Goal: Transaction & Acquisition: Purchase product/service

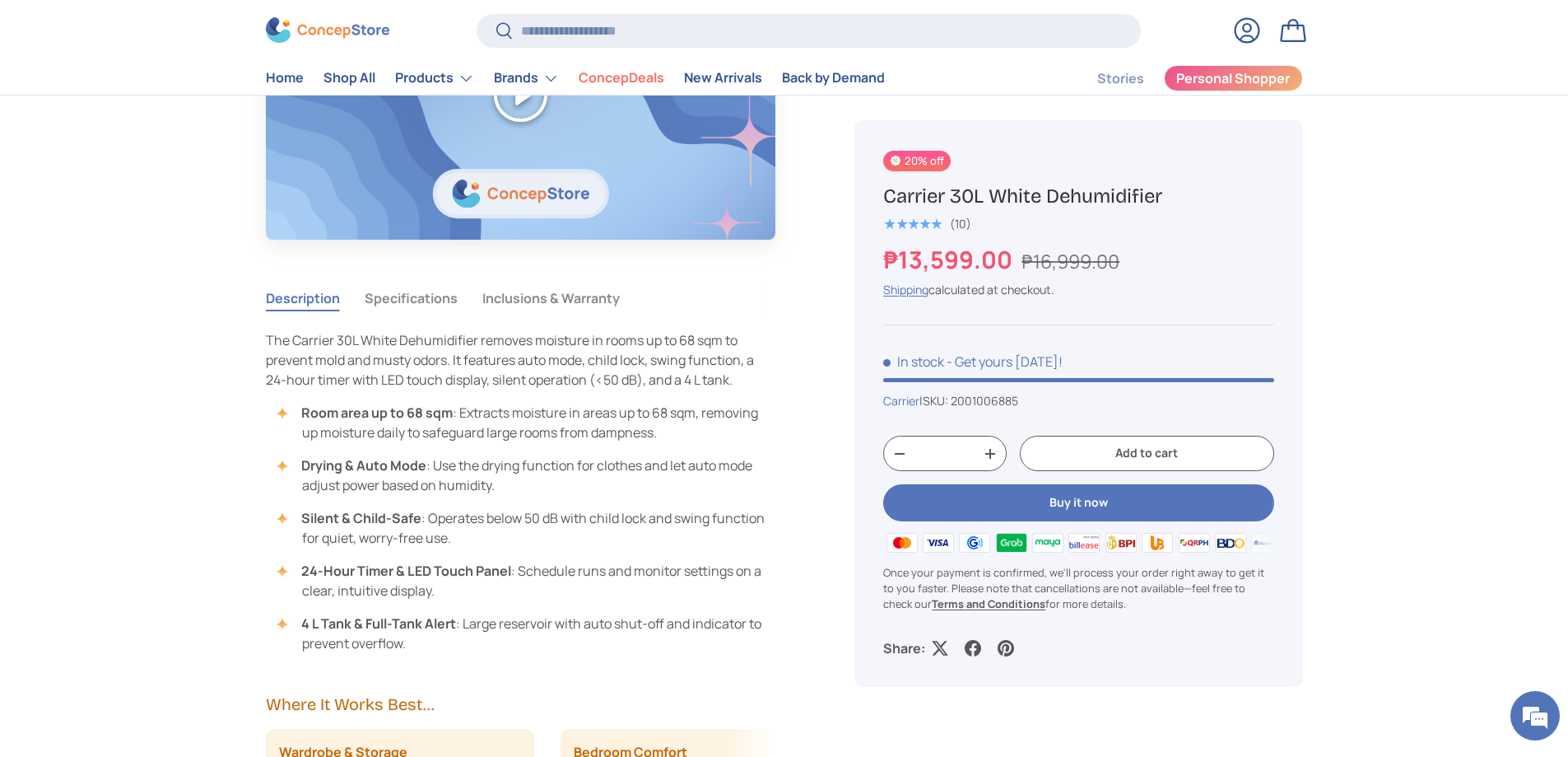
scroll to position [1378, 0]
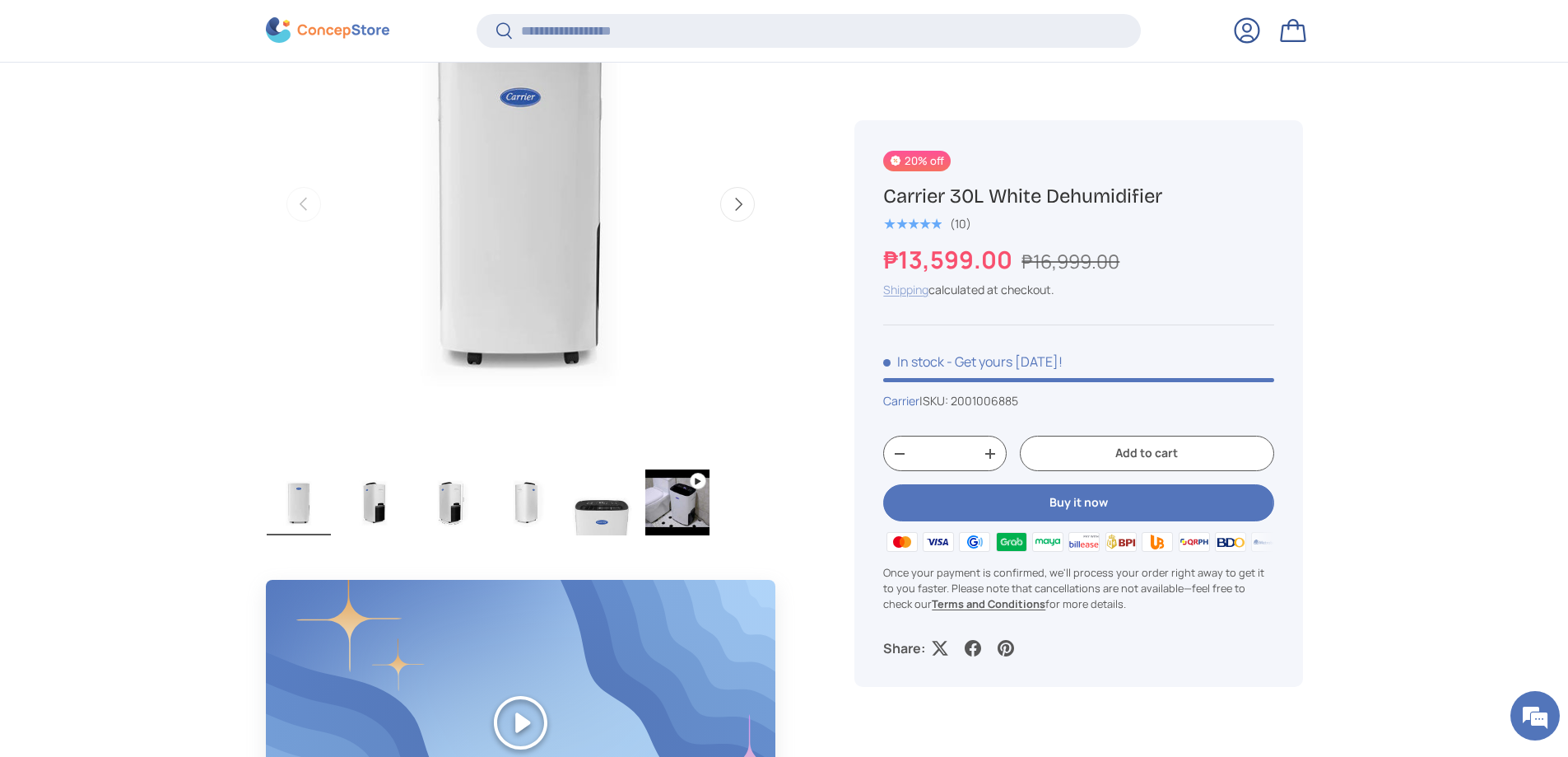
click at [899, 285] on link "Shipping" at bounding box center [906, 289] width 46 height 15
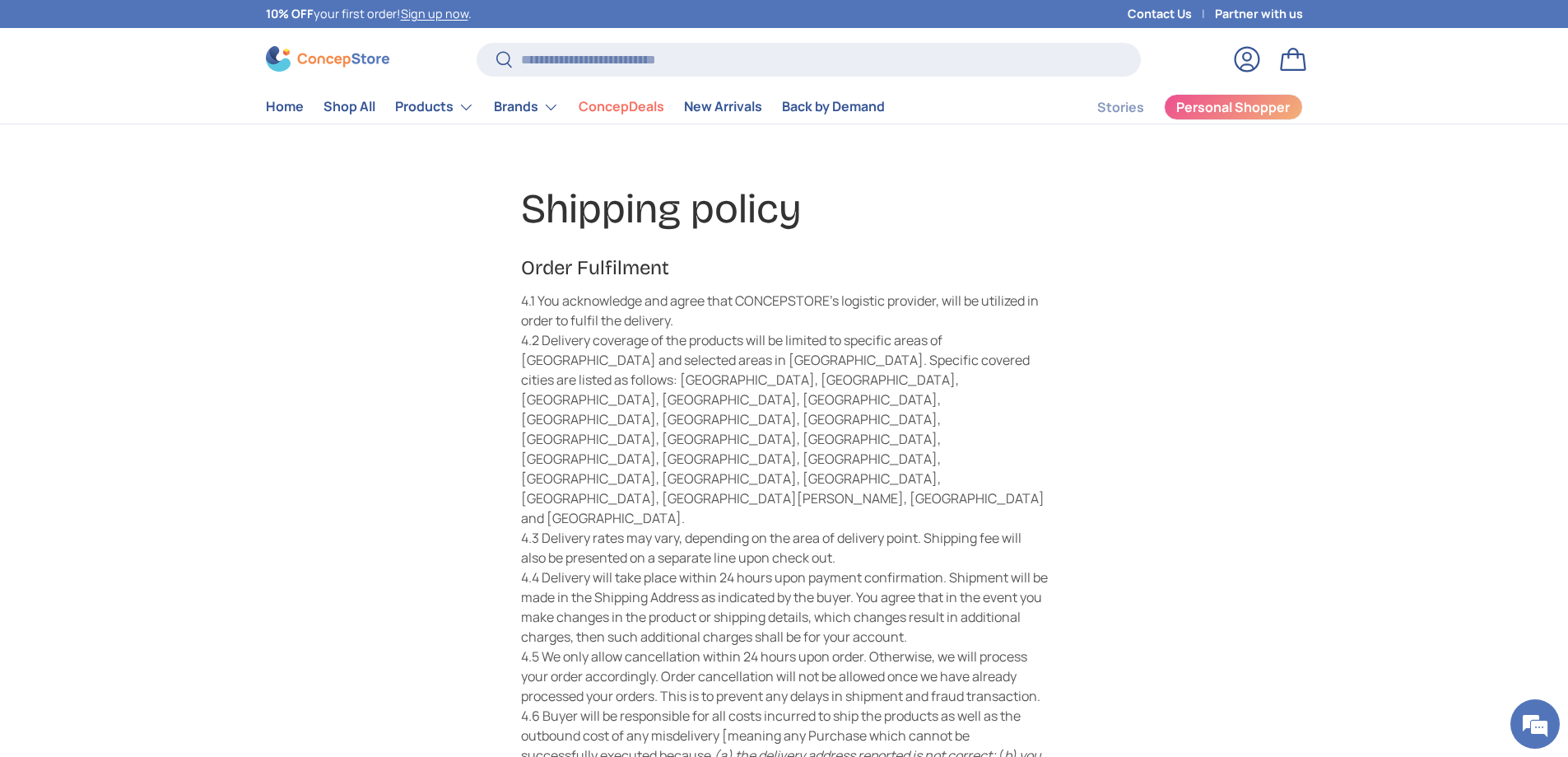
click at [1248, 66] on link "Log in" at bounding box center [1247, 59] width 36 height 36
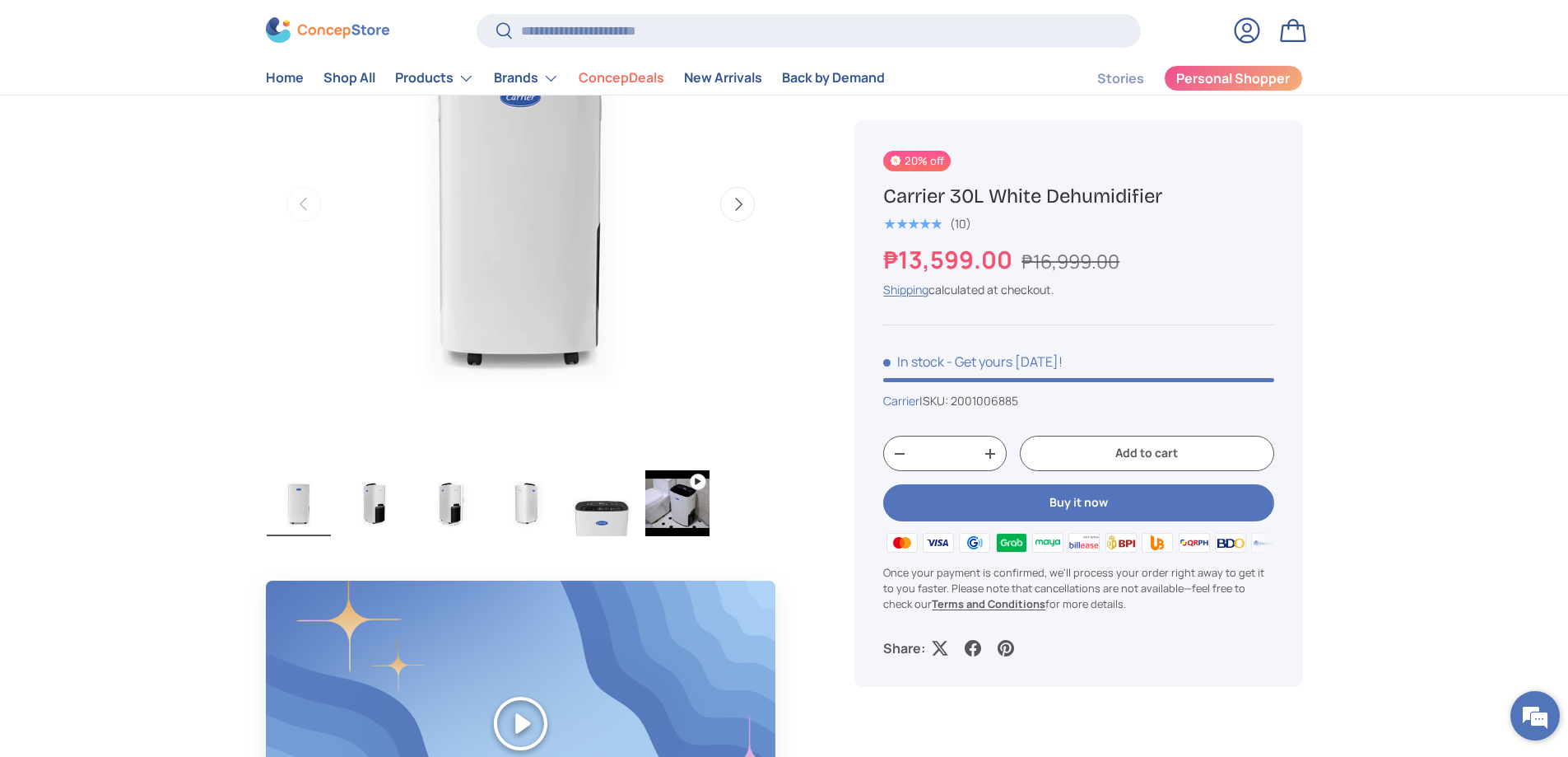
click at [1523, 714] on em at bounding box center [1535, 715] width 45 height 45
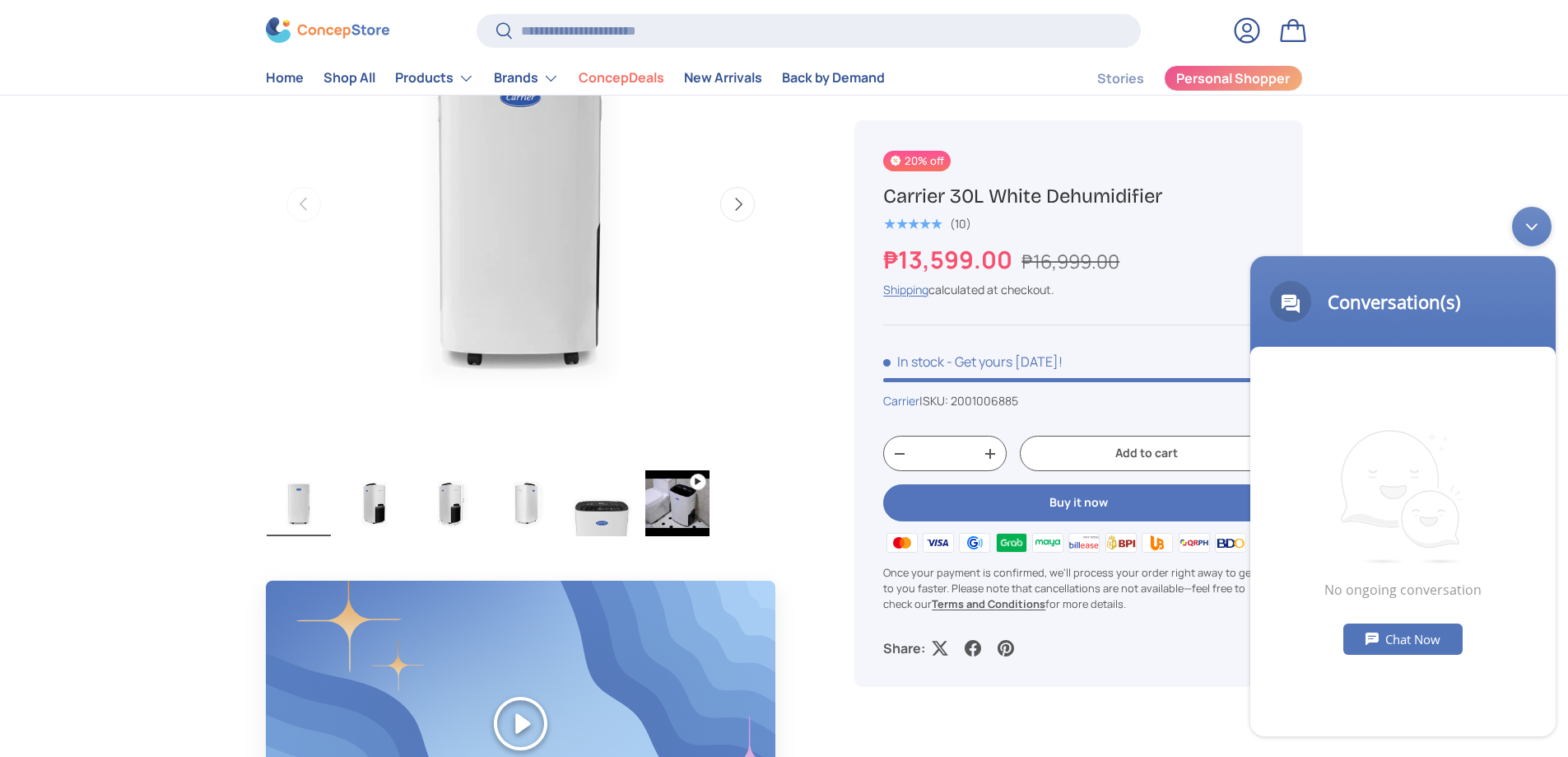
click at [1424, 634] on div "Chat Now" at bounding box center [1402, 639] width 119 height 31
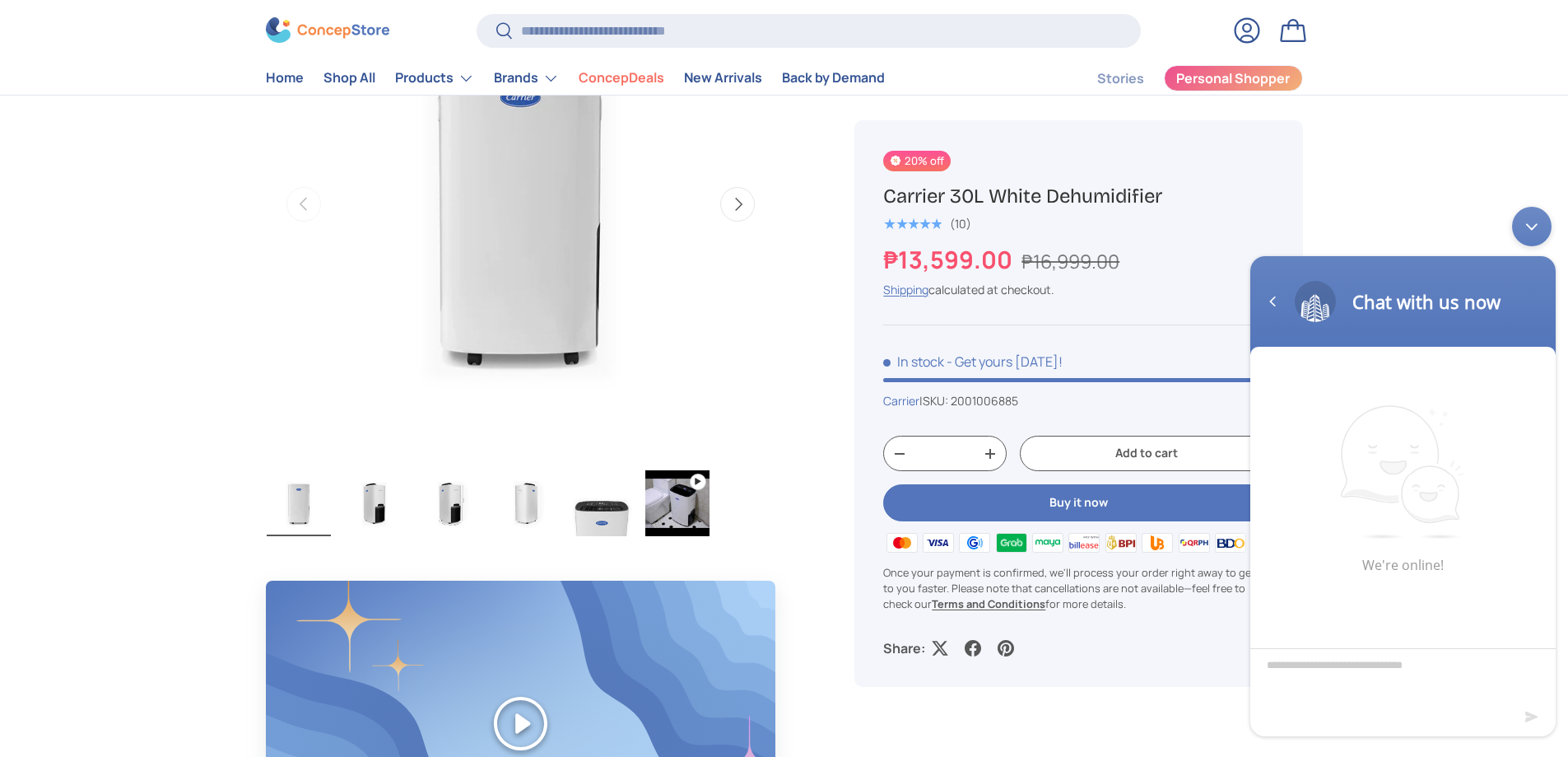
click at [1383, 675] on textarea "Type your message and hit 'Enter'" at bounding box center [1402, 677] width 305 height 57
type textarea "**********"
click at [1532, 721] on em at bounding box center [1532, 717] width 15 height 22
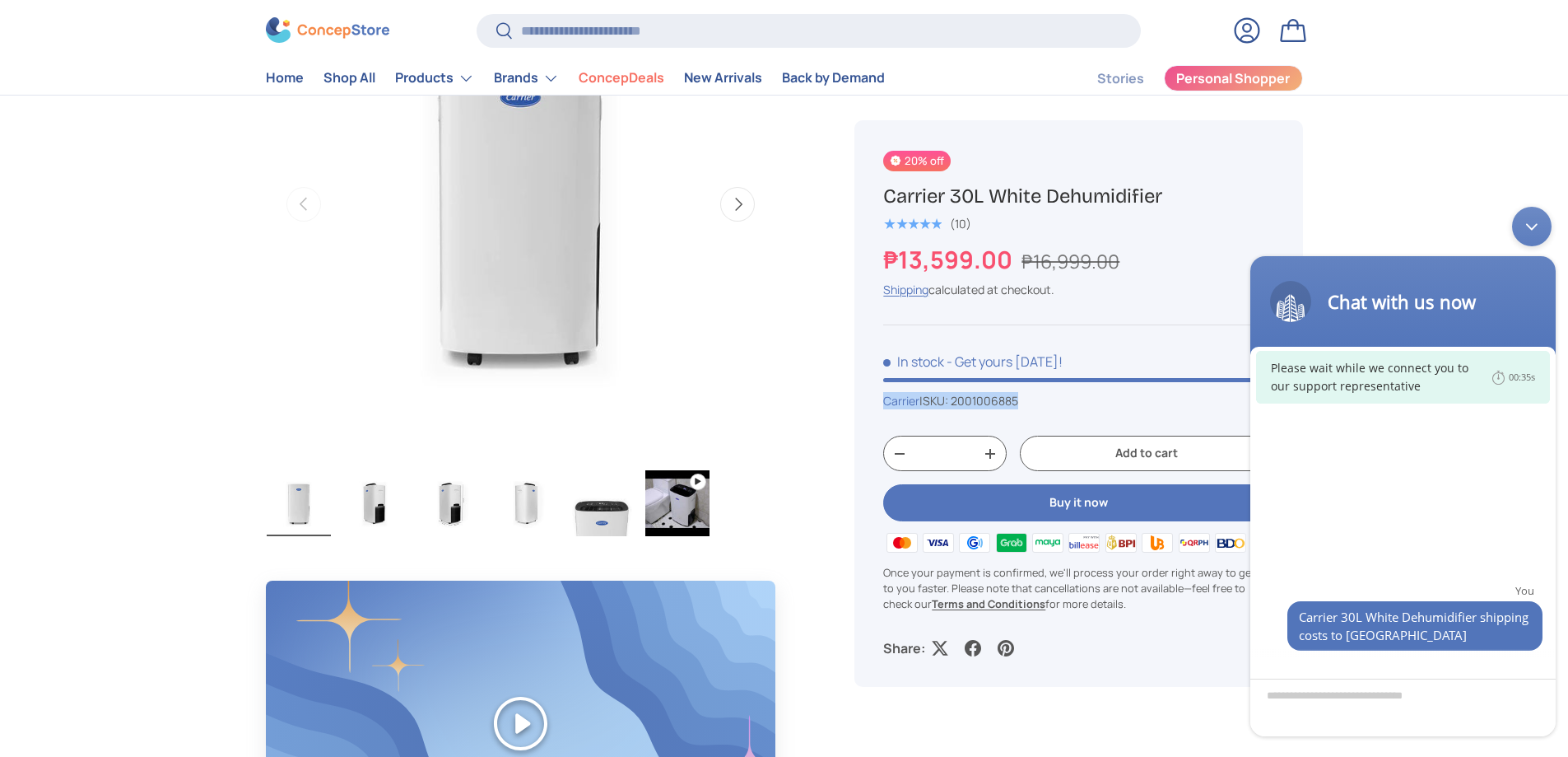
drag, startPoint x: 1034, startPoint y: 404, endPoint x: 888, endPoint y: 408, distance: 146.1
click at [888, 408] on div "Carrier | SKU: 2001006885" at bounding box center [1078, 400] width 391 height 17
copy div "Carrier | SKU: 2001006885"
click at [1277, 701] on textarea "Type your message and hit 'Enter'" at bounding box center [1402, 707] width 305 height 57
paste textarea "**********"
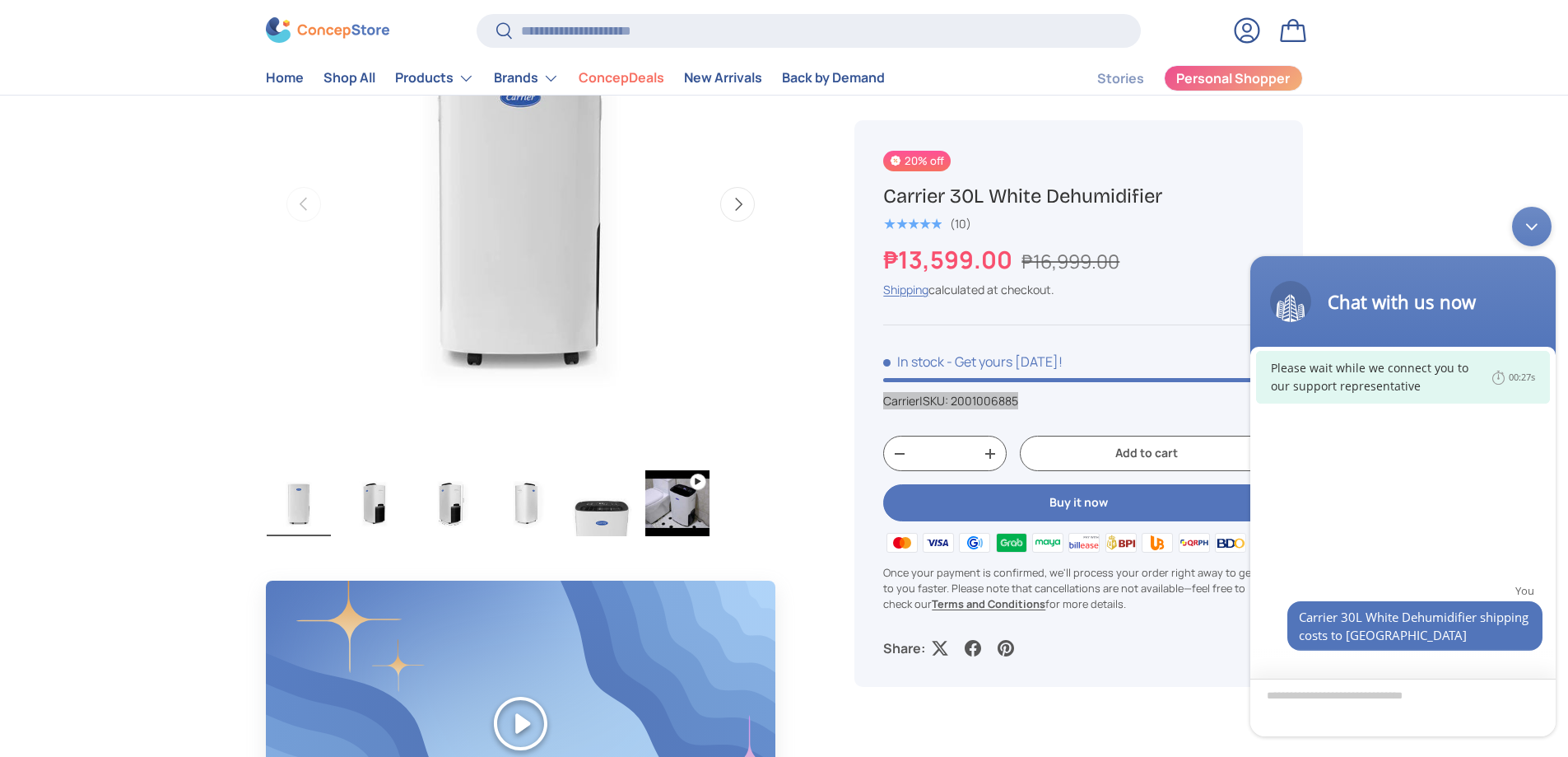
type textarea "**********"
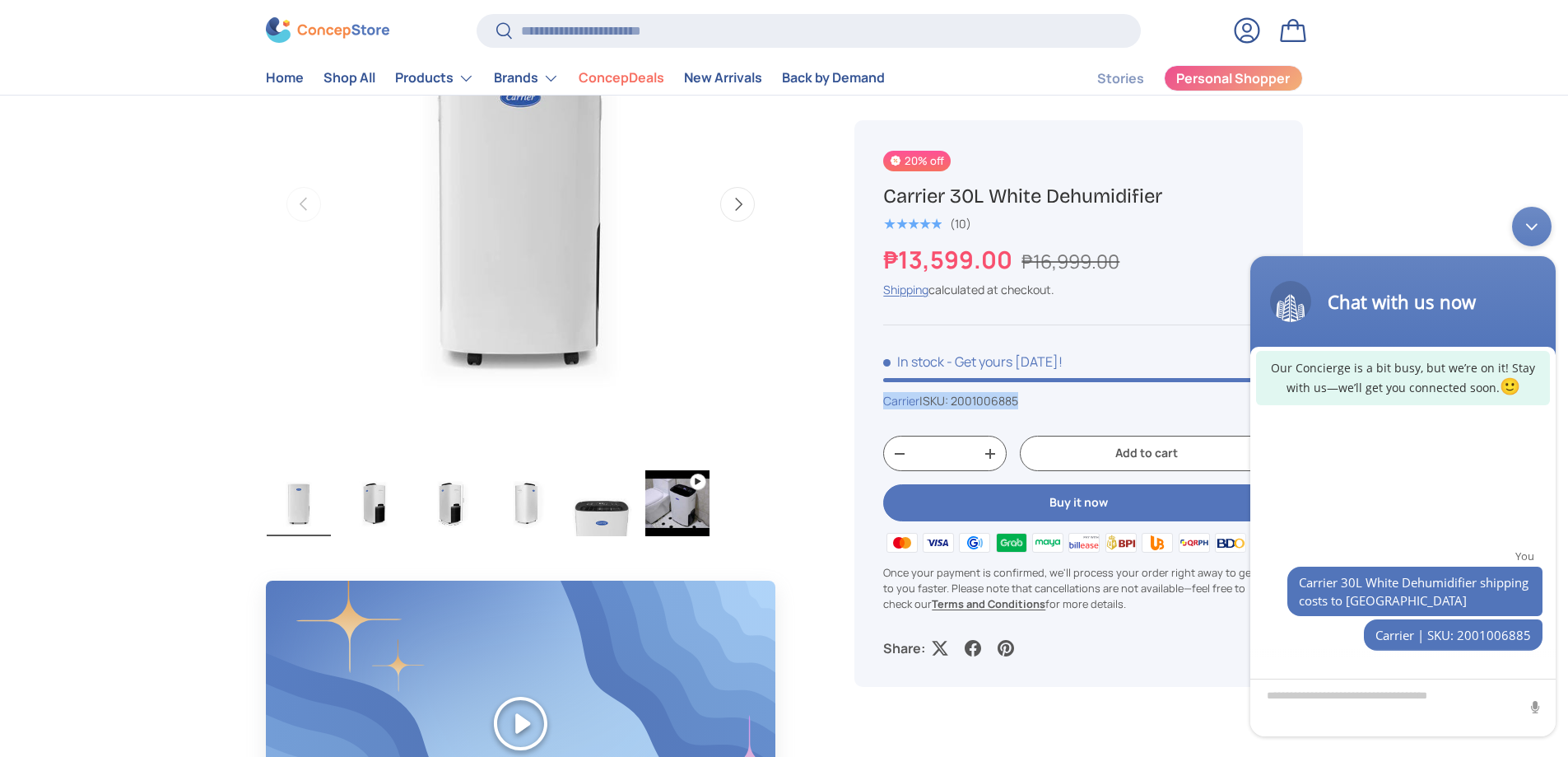
click at [1101, 460] on button "Add to cart" at bounding box center [1146, 454] width 253 height 36
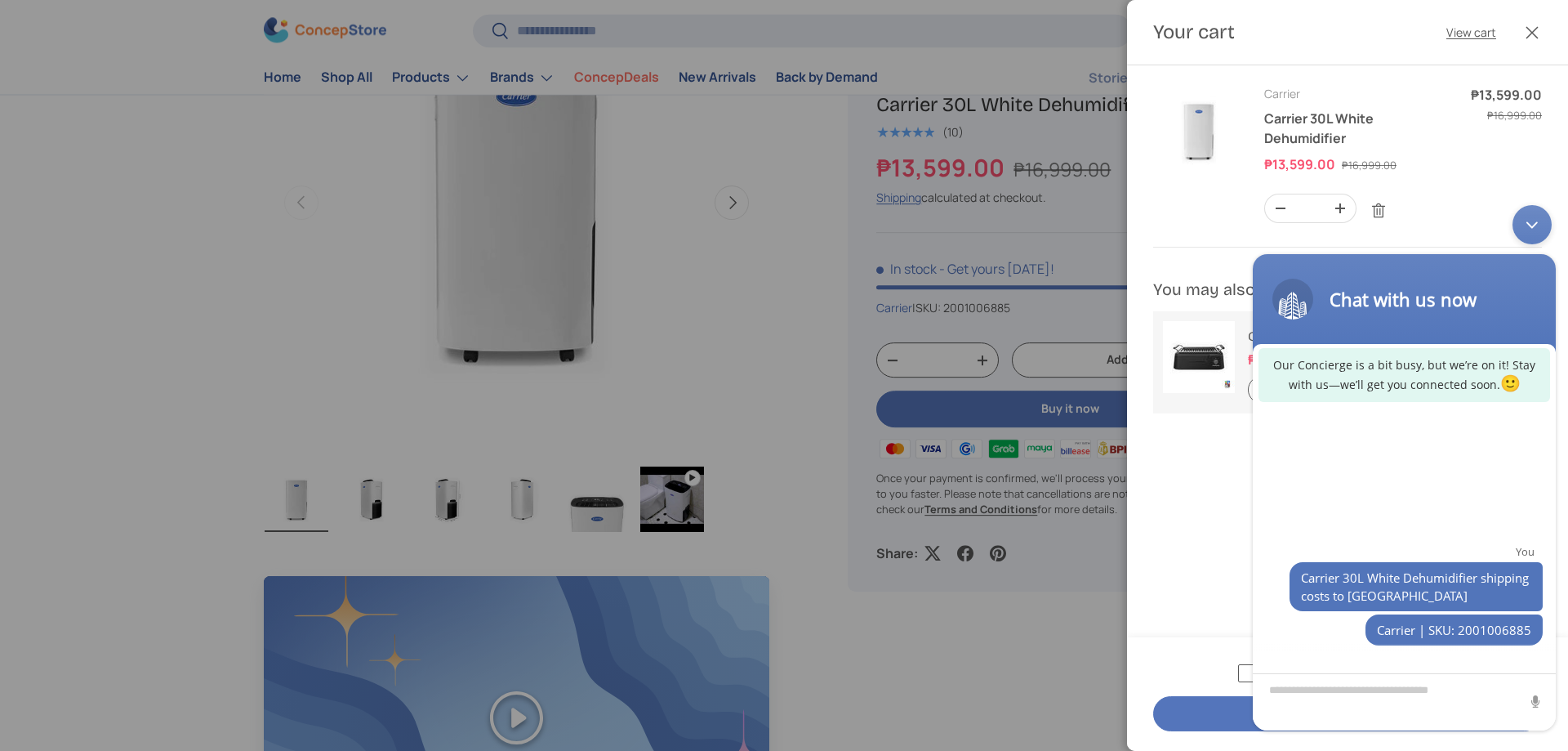
click at [1060, 412] on div at bounding box center [784, 375] width 1568 height 751
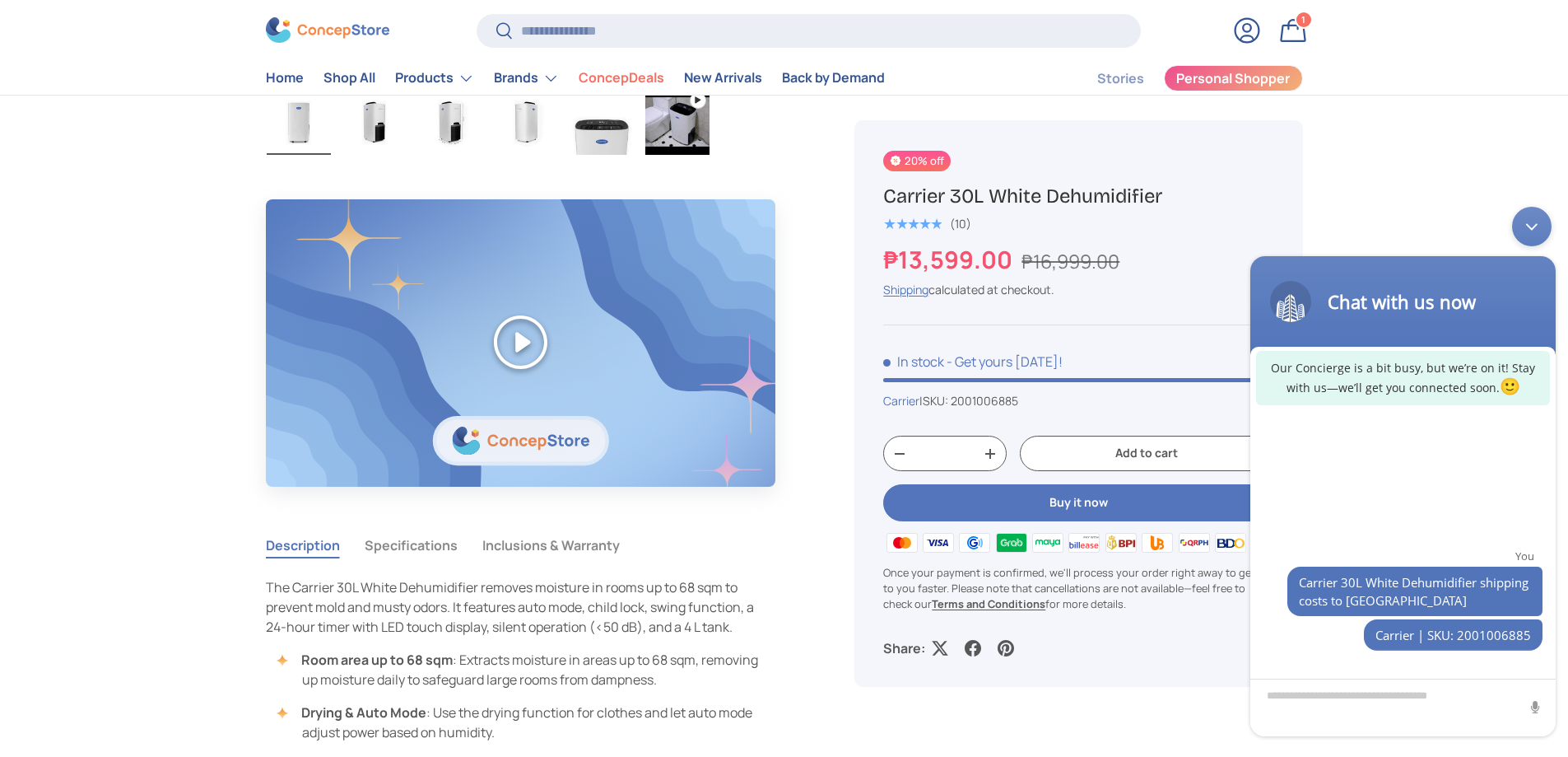
scroll to position [1087, 0]
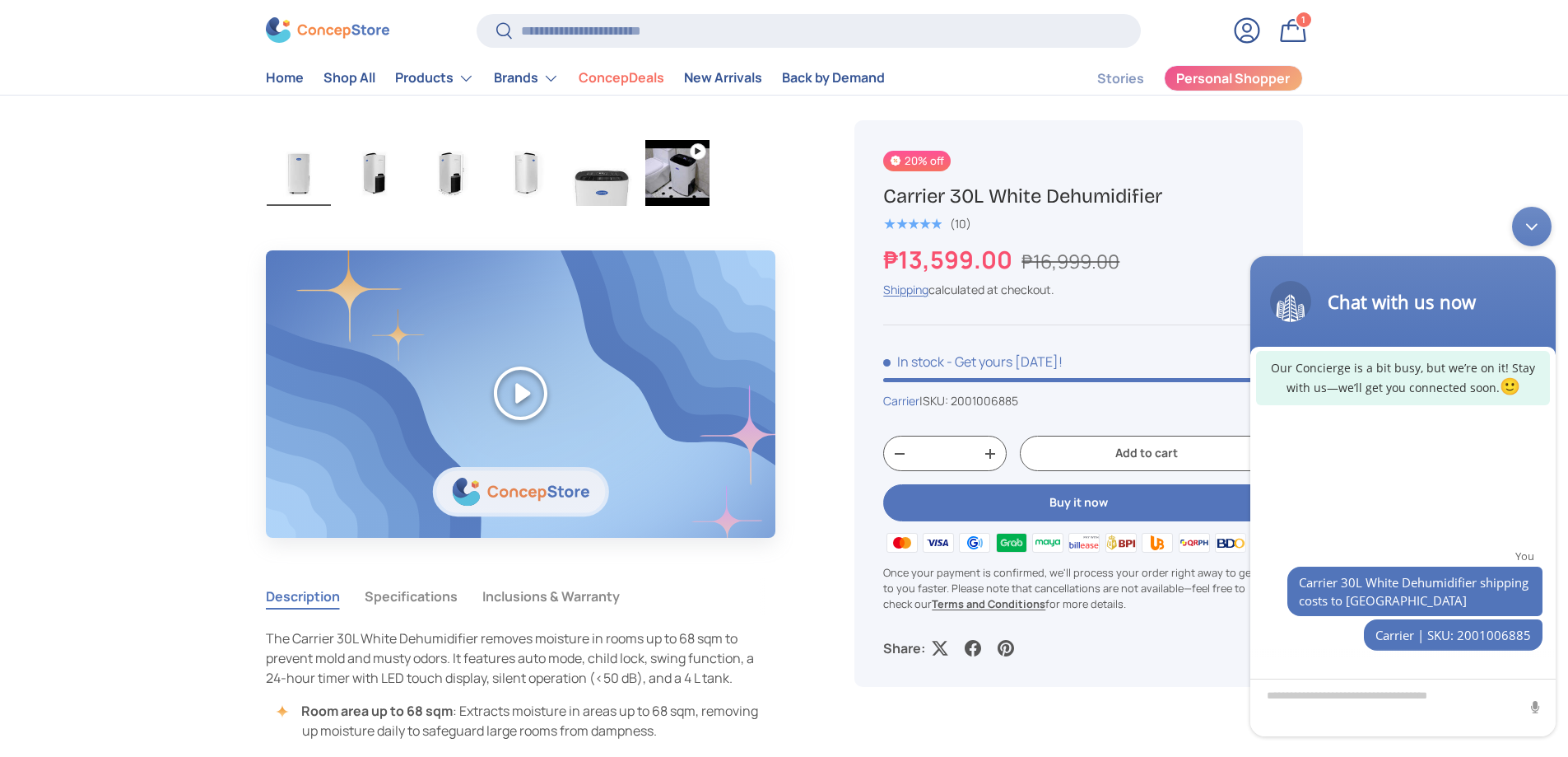
click at [1045, 498] on button "Buy it now" at bounding box center [1078, 503] width 391 height 37
